Goal: Transaction & Acquisition: Book appointment/travel/reservation

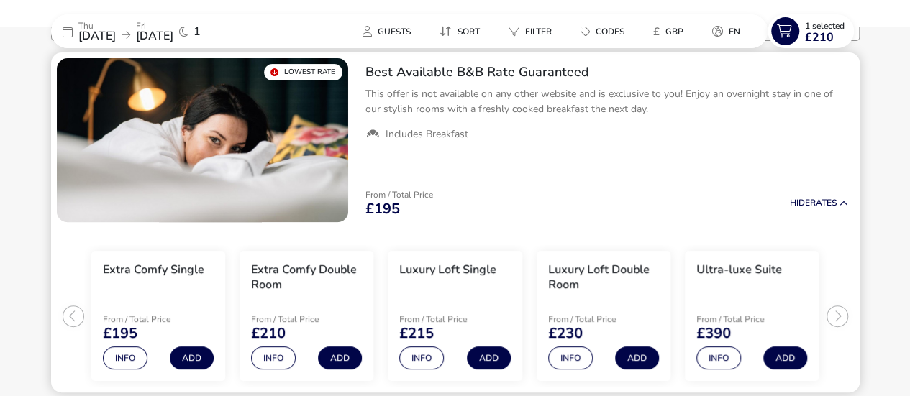
scroll to position [140, 0]
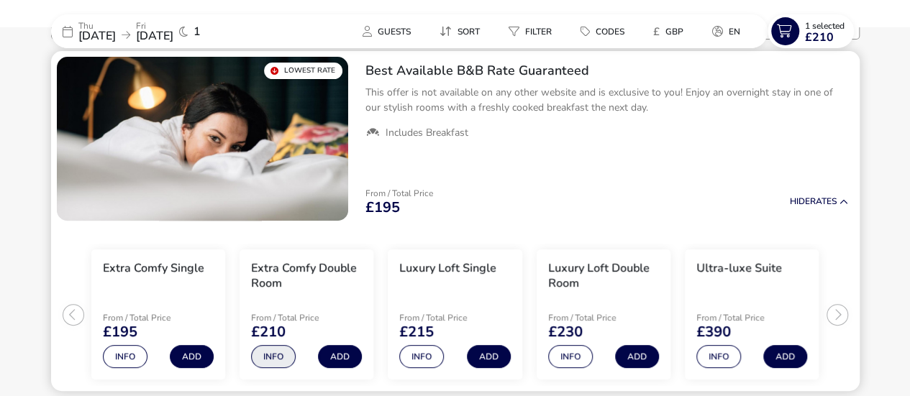
click at [270, 355] on button "Info" at bounding box center [273, 356] width 45 height 23
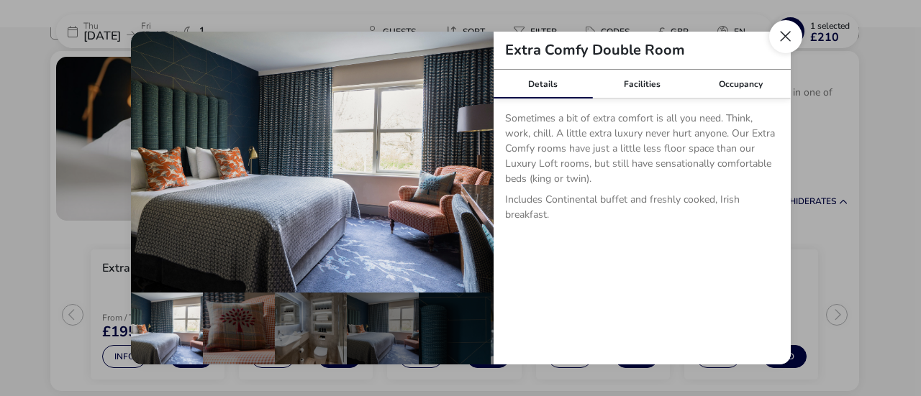
click at [790, 41] on button "Close dialog" at bounding box center [785, 36] width 33 height 33
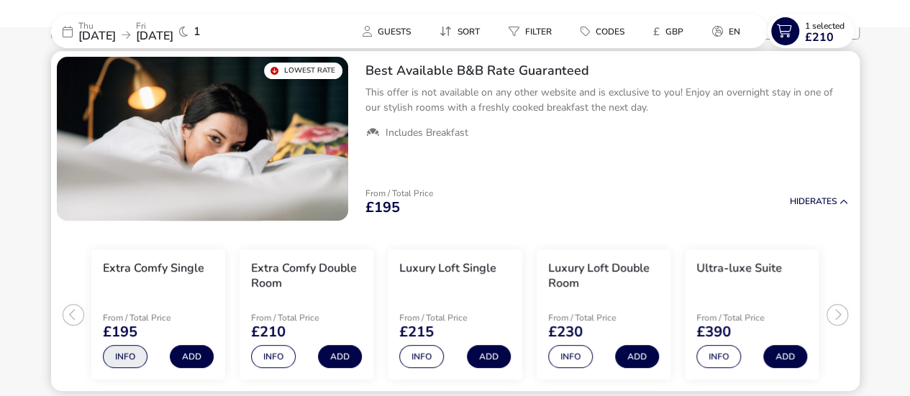
click at [123, 349] on button "Info" at bounding box center [125, 356] width 45 height 23
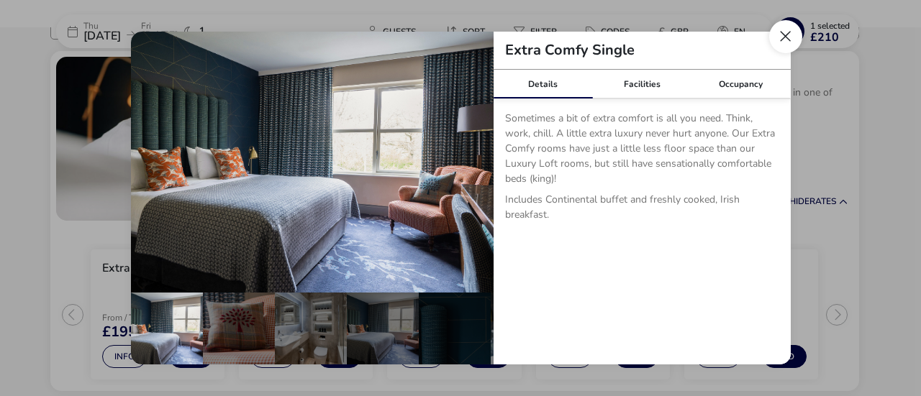
click at [793, 35] on button "Close dialog" at bounding box center [785, 36] width 33 height 33
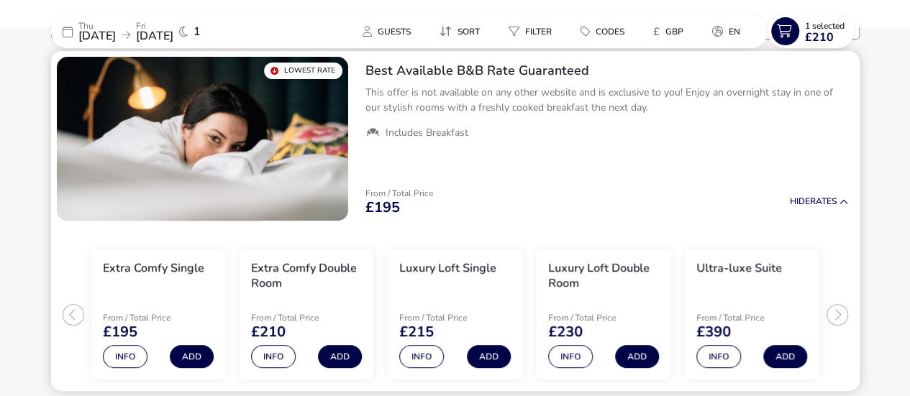
click at [837, 316] on ul "Extra Comfy Single From / Total Price £195 Info Add Extra Comfy Double Room Fro…" at bounding box center [455, 309] width 808 height 165
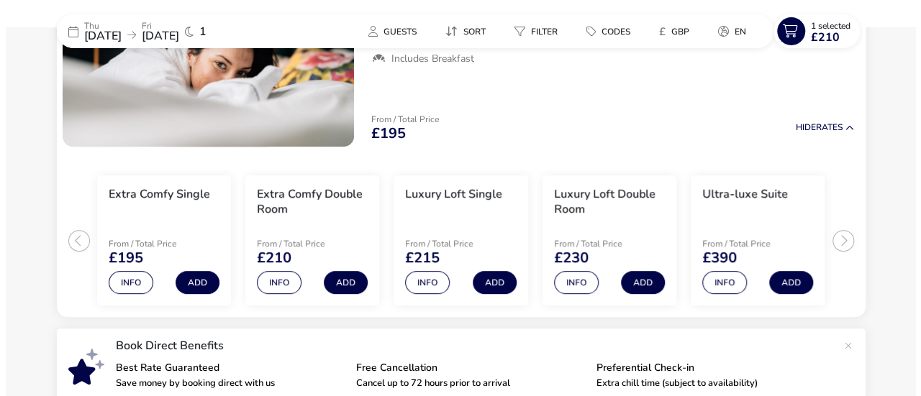
scroll to position [194, 0]
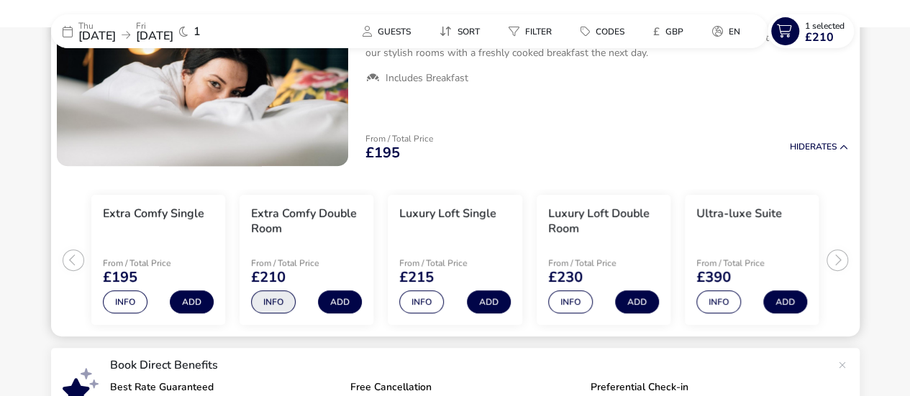
click at [283, 298] on button "Info" at bounding box center [273, 302] width 45 height 23
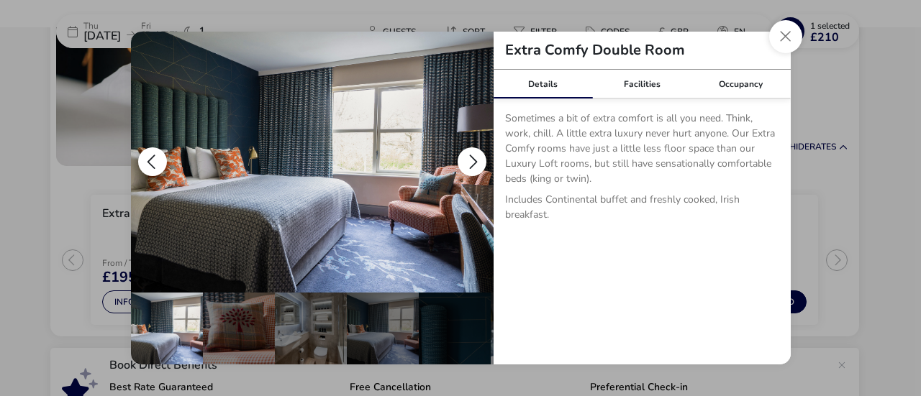
click at [470, 155] on button "details" at bounding box center [471, 161] width 29 height 29
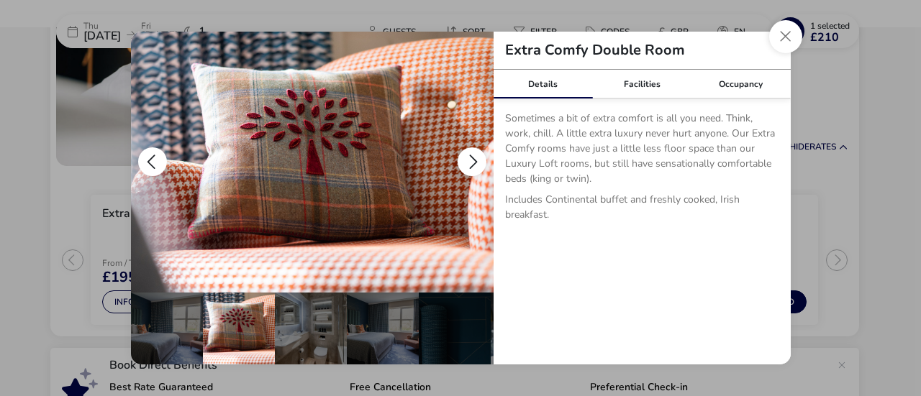
click at [470, 155] on button "details" at bounding box center [471, 161] width 29 height 29
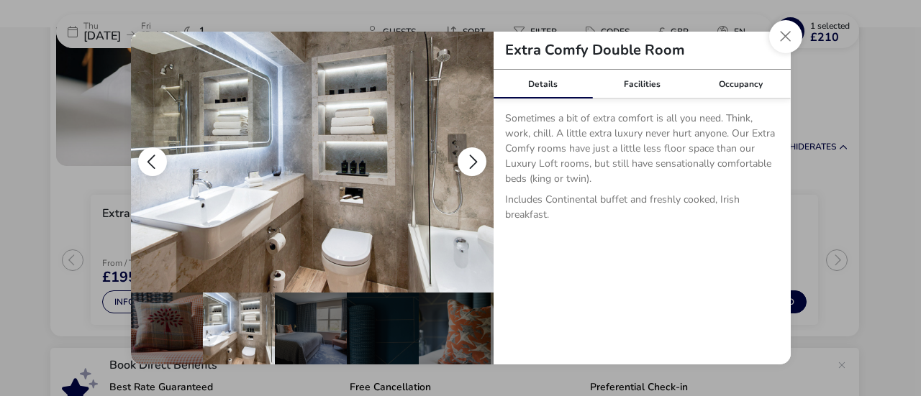
click at [470, 155] on button "details" at bounding box center [471, 161] width 29 height 29
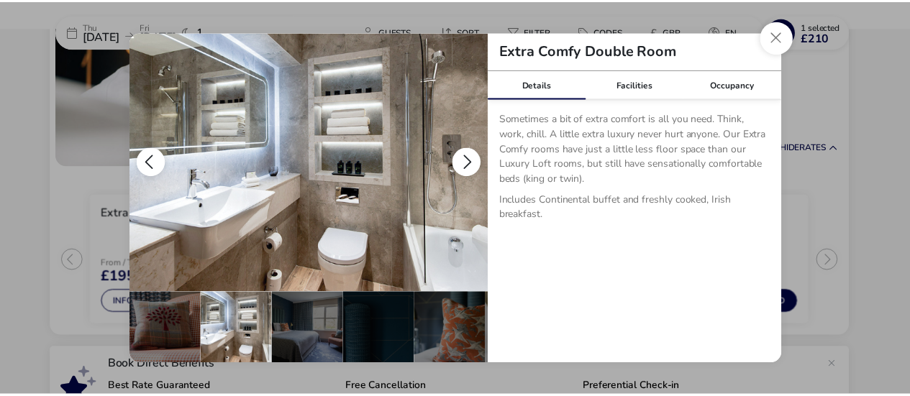
scroll to position [0, 140]
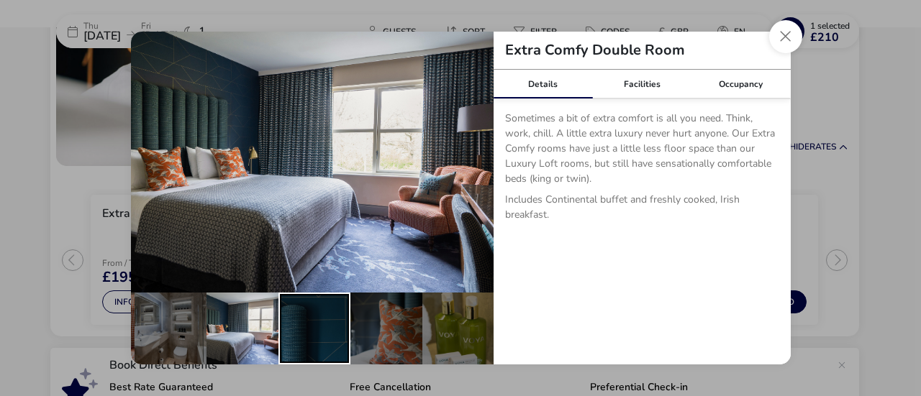
click at [304, 314] on div "details" at bounding box center [314, 329] width 72 height 72
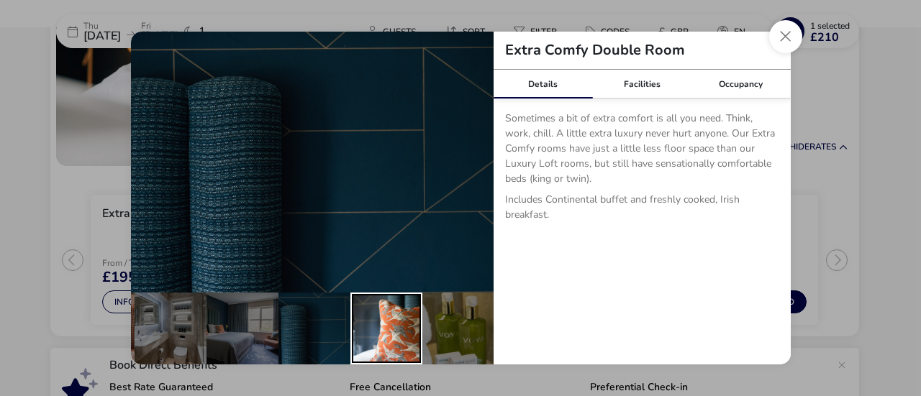
click at [370, 319] on div "details" at bounding box center [386, 329] width 72 height 72
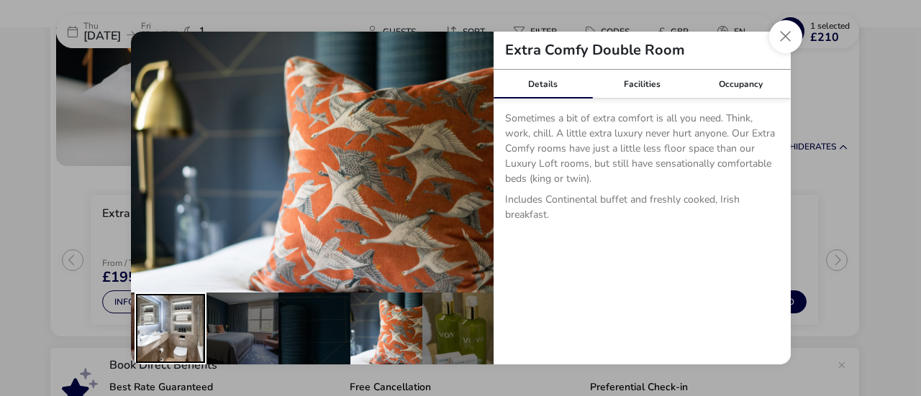
click at [191, 321] on div "details" at bounding box center [170, 329] width 72 height 72
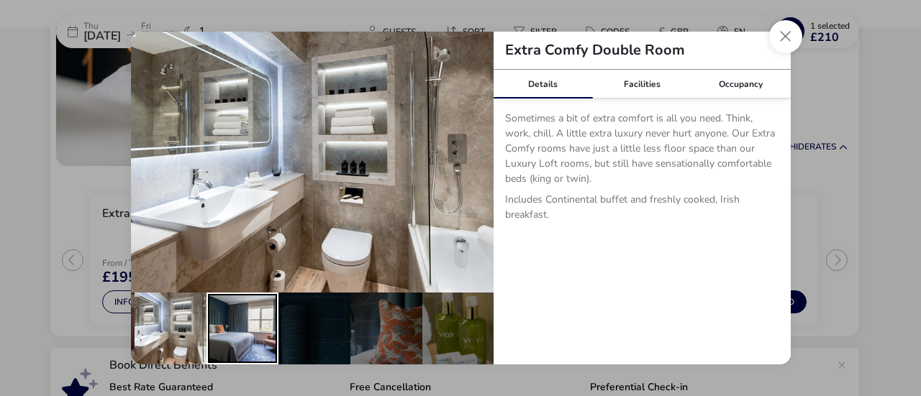
click at [233, 326] on div "details" at bounding box center [242, 329] width 72 height 72
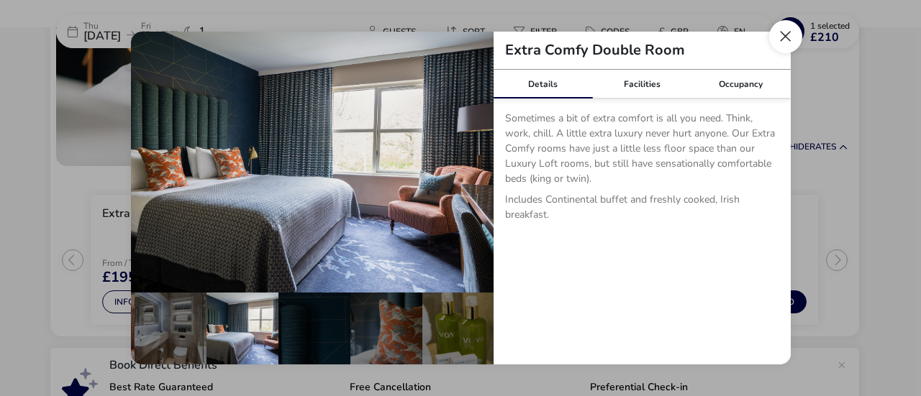
click at [781, 38] on button "Close dialog" at bounding box center [785, 36] width 33 height 33
